Goal: Task Accomplishment & Management: Manage account settings

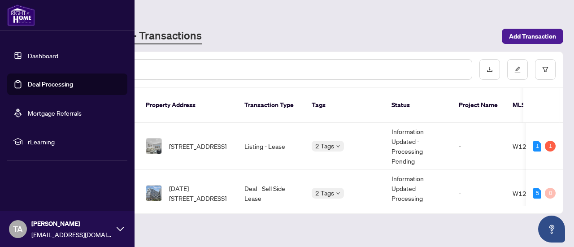
click at [38, 86] on link "Deal Processing" at bounding box center [50, 84] width 45 height 8
click at [60, 83] on link "Deal Processing" at bounding box center [50, 84] width 45 height 8
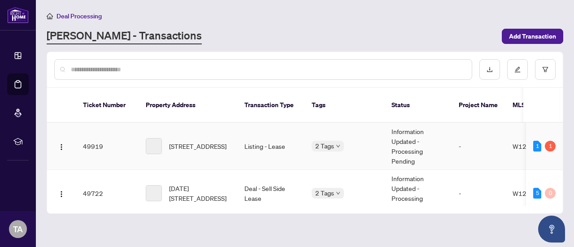
click at [244, 139] on td "Listing - Lease" at bounding box center [270, 146] width 67 height 47
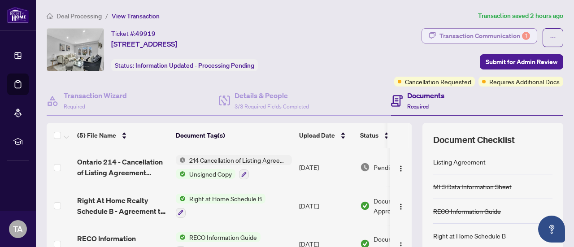
click at [486, 33] on div "Transaction Communication 1" at bounding box center [484, 36] width 91 height 14
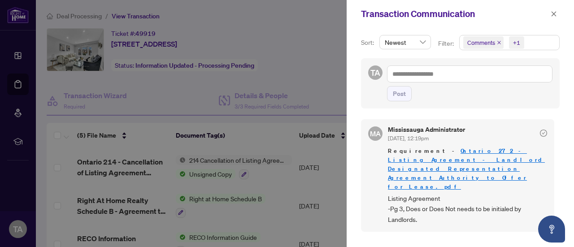
click at [317, 88] on div at bounding box center [287, 123] width 574 height 247
click at [554, 12] on icon "close" at bounding box center [553, 14] width 6 height 6
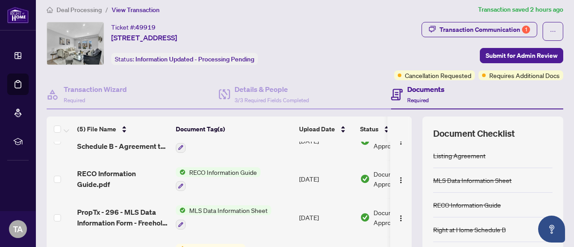
scroll to position [7, 0]
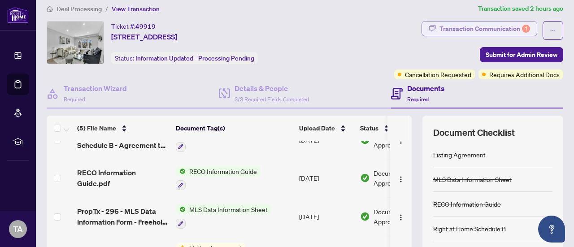
click at [496, 31] on div "Transaction Communication 1" at bounding box center [484, 29] width 91 height 14
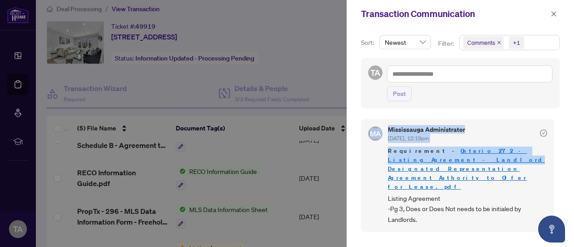
drag, startPoint x: 573, startPoint y: 96, endPoint x: 573, endPoint y: 150, distance: 53.8
click at [573, 150] on div "Sort: Newest Filter: Comments +1 TA Post MA Mississauga Administrator Aug/25/20…" at bounding box center [459, 137] width 227 height 219
click at [552, 14] on icon "close" at bounding box center [553, 14] width 6 height 6
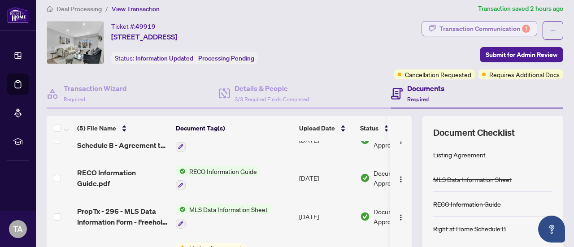
click at [512, 27] on div "Transaction Communication 1" at bounding box center [484, 29] width 91 height 14
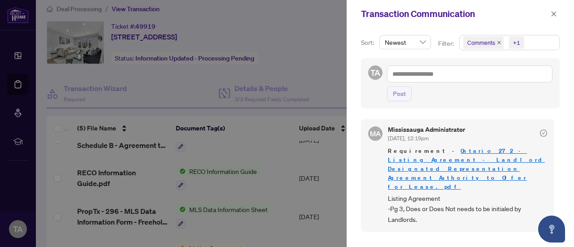
click at [498, 43] on icon "close" at bounding box center [499, 42] width 4 height 4
click at [554, 15] on icon "close" at bounding box center [553, 14] width 6 height 6
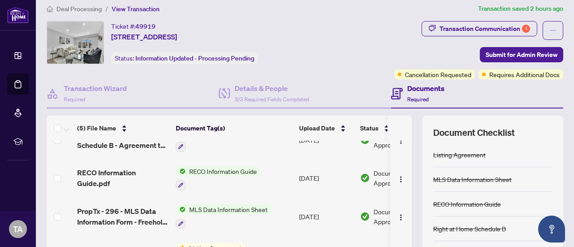
scroll to position [0, 0]
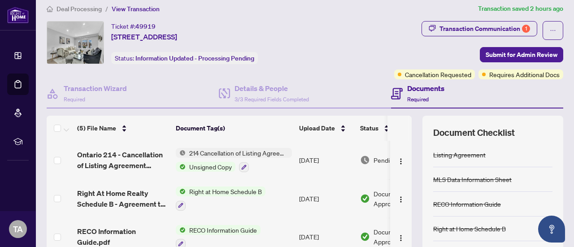
click at [209, 164] on span "Unsigned Copy" at bounding box center [211, 167] width 50 height 10
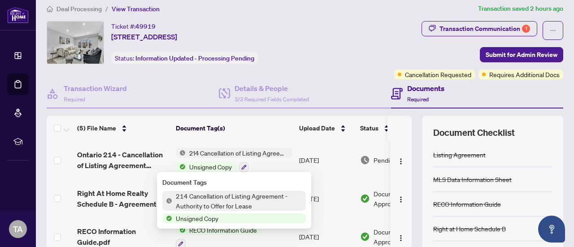
click at [209, 164] on span "Unsigned Copy" at bounding box center [211, 167] width 50 height 10
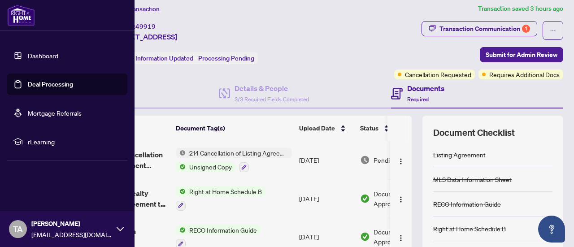
click at [34, 83] on link "Deal Processing" at bounding box center [50, 84] width 45 height 8
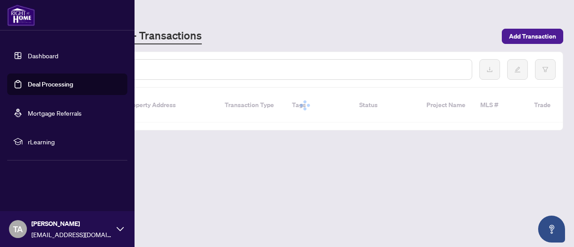
click at [42, 87] on link "Deal Processing" at bounding box center [50, 84] width 45 height 8
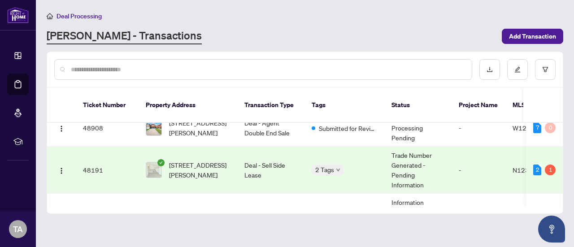
scroll to position [112, 0]
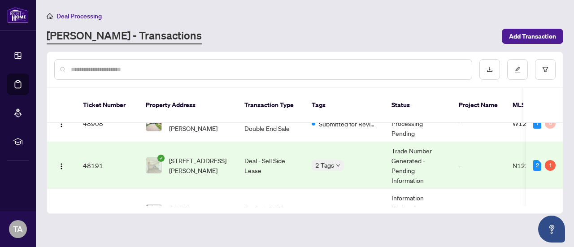
click at [274, 159] on td "Deal - Sell Side Lease" at bounding box center [270, 165] width 67 height 47
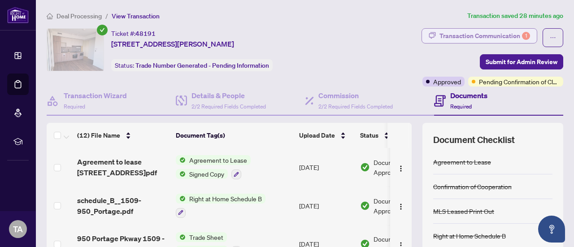
click at [475, 30] on div "Transaction Communication 1" at bounding box center [484, 36] width 91 height 14
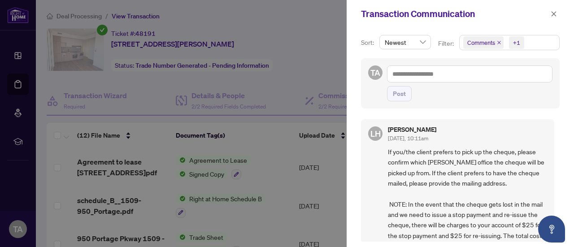
click at [498, 40] on icon "close" at bounding box center [499, 42] width 4 height 4
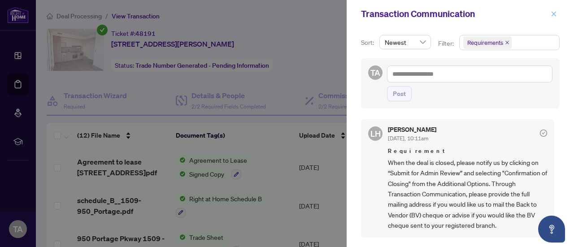
click at [549, 14] on button "button" at bounding box center [554, 14] width 12 height 11
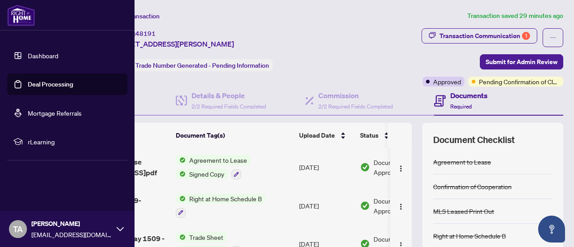
click at [41, 88] on link "Deal Processing" at bounding box center [50, 84] width 45 height 8
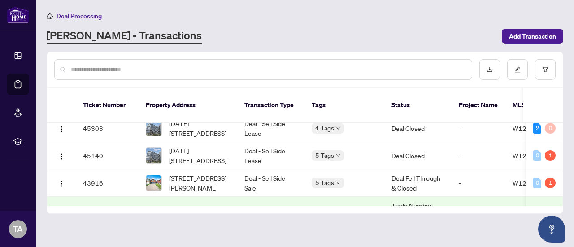
scroll to position [566, 0]
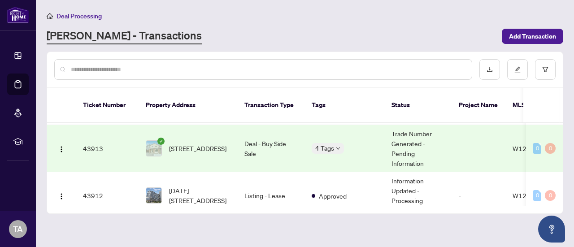
click at [365, 143] on td "4 Tags" at bounding box center [344, 148] width 80 height 47
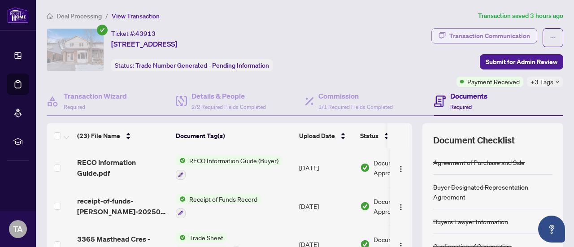
click at [467, 34] on div "Transaction Communication" at bounding box center [489, 36] width 81 height 14
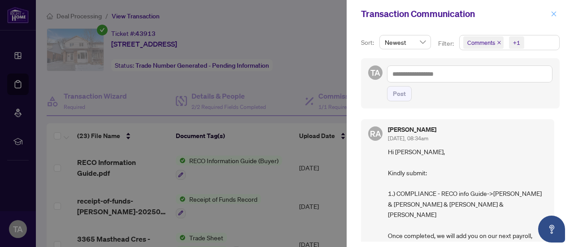
click at [556, 16] on icon "close" at bounding box center [553, 14] width 6 height 6
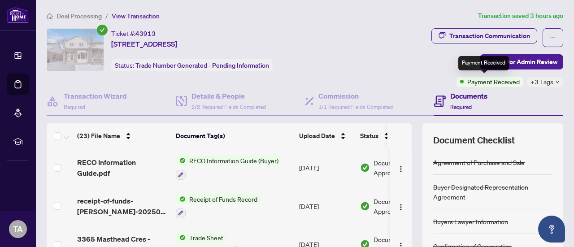
click at [481, 81] on span "Payment Received" at bounding box center [493, 82] width 52 height 10
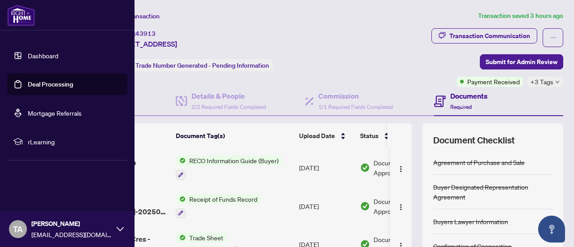
click at [73, 82] on link "Deal Processing" at bounding box center [50, 84] width 45 height 8
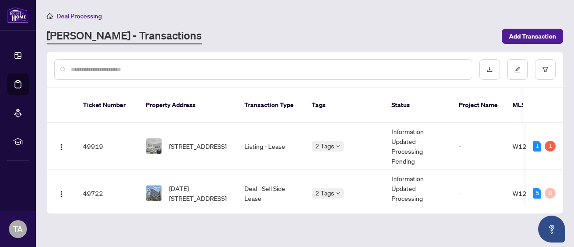
click at [186, 35] on div "[PERSON_NAME] - Transactions" at bounding box center [272, 36] width 450 height 16
